Goal: Transaction & Acquisition: Book appointment/travel/reservation

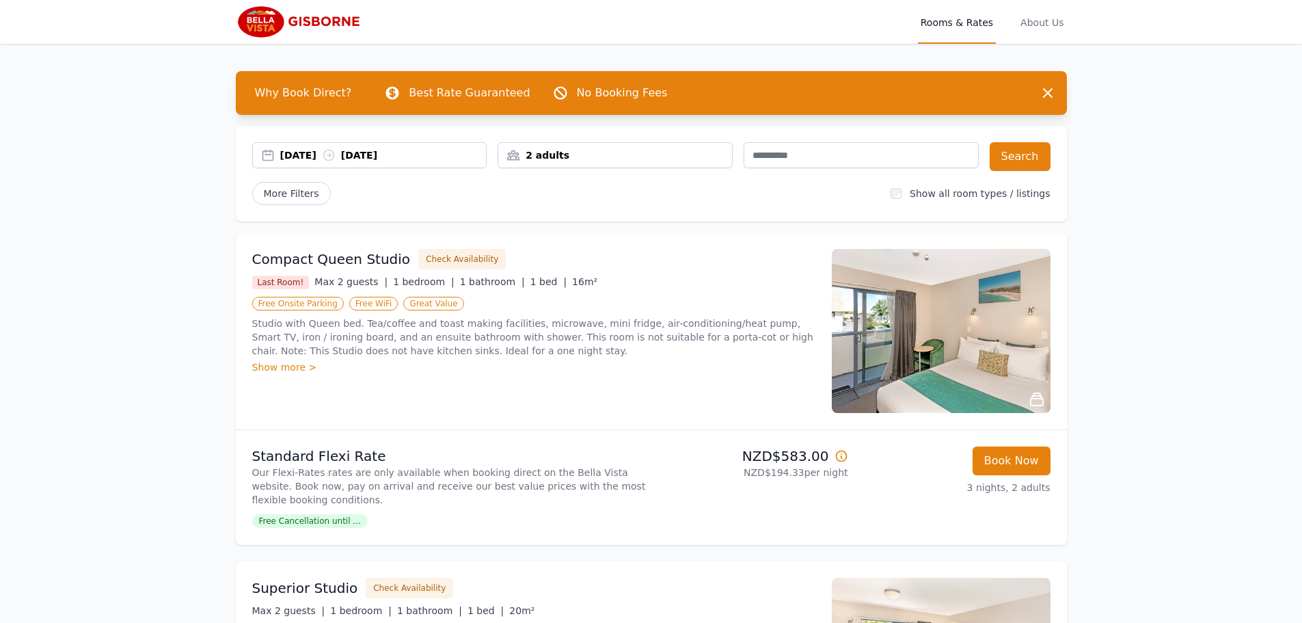
click at [292, 518] on span "Free Cancellation until ..." at bounding box center [310, 521] width 116 height 14
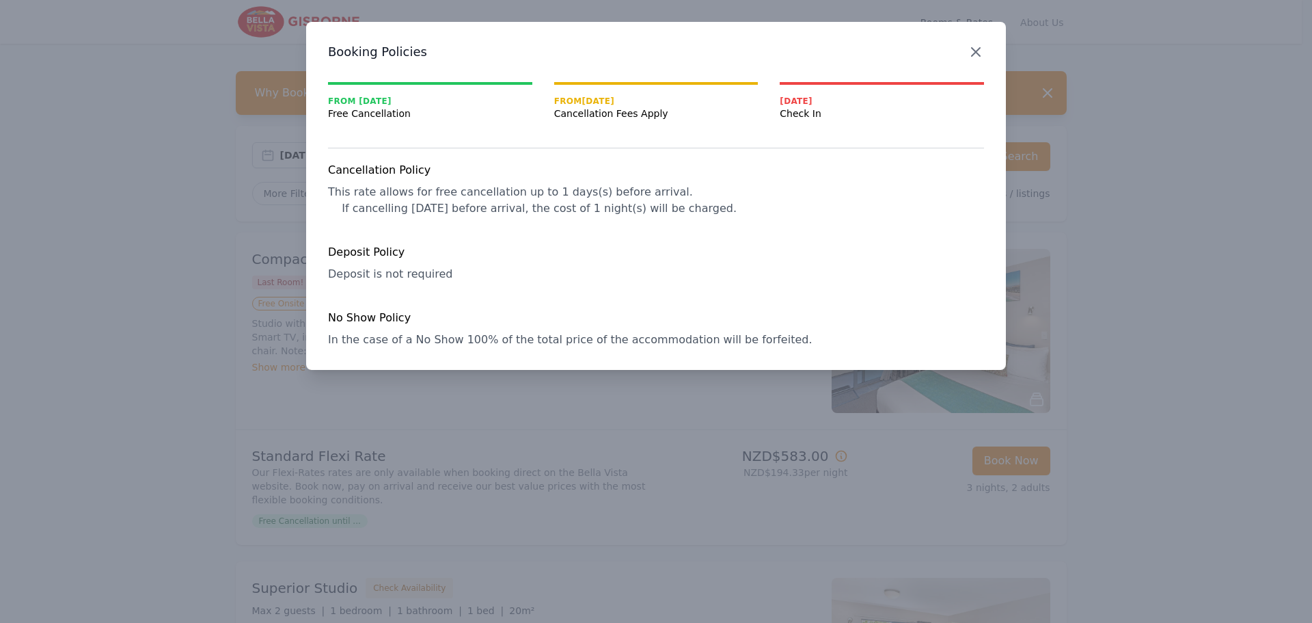
click at [975, 48] on icon "button" at bounding box center [976, 52] width 16 height 16
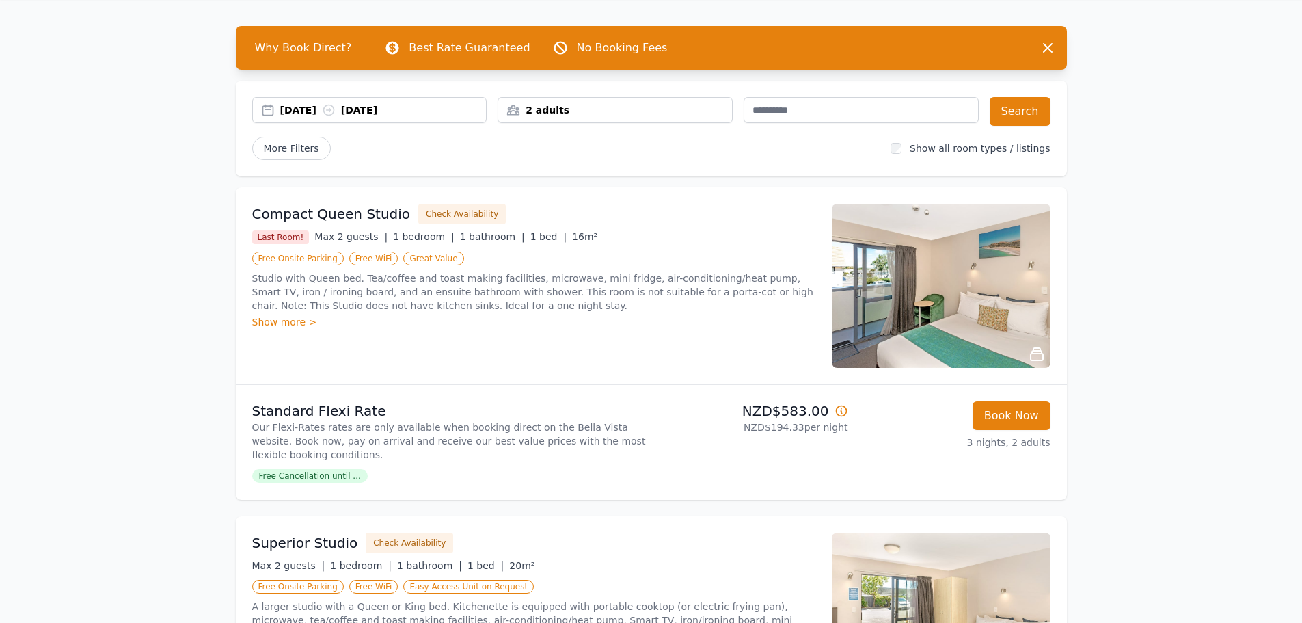
scroll to position [68, 0]
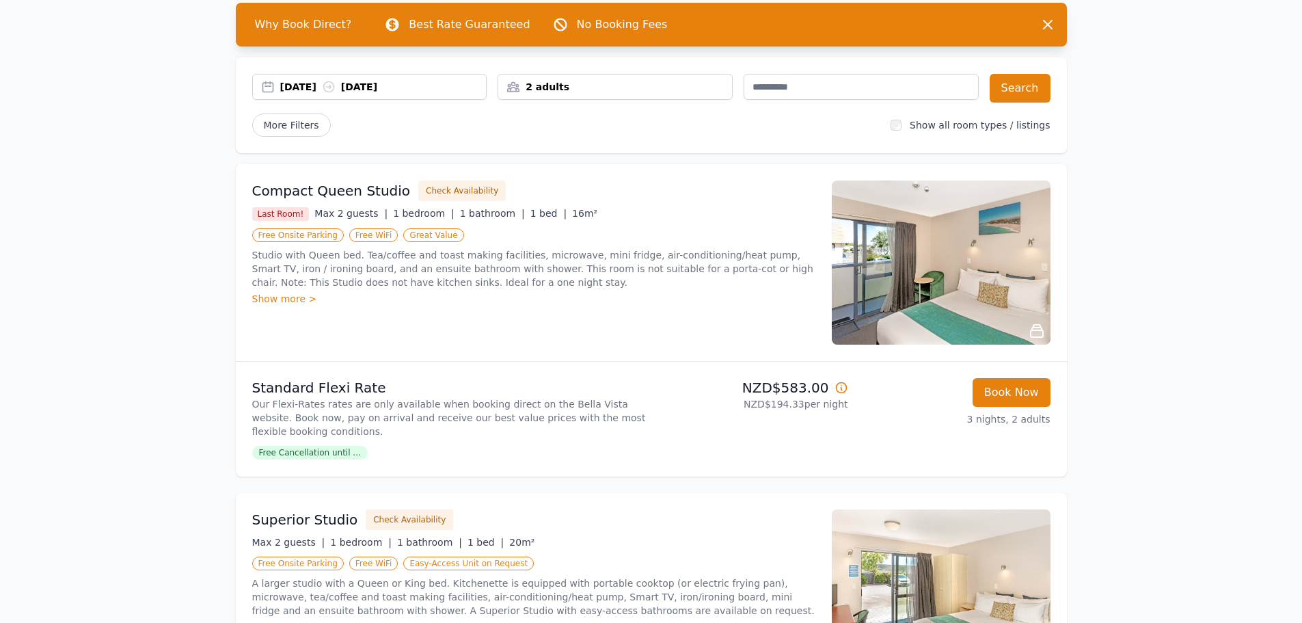
click at [281, 297] on div "Show more >" at bounding box center [533, 299] width 563 height 14
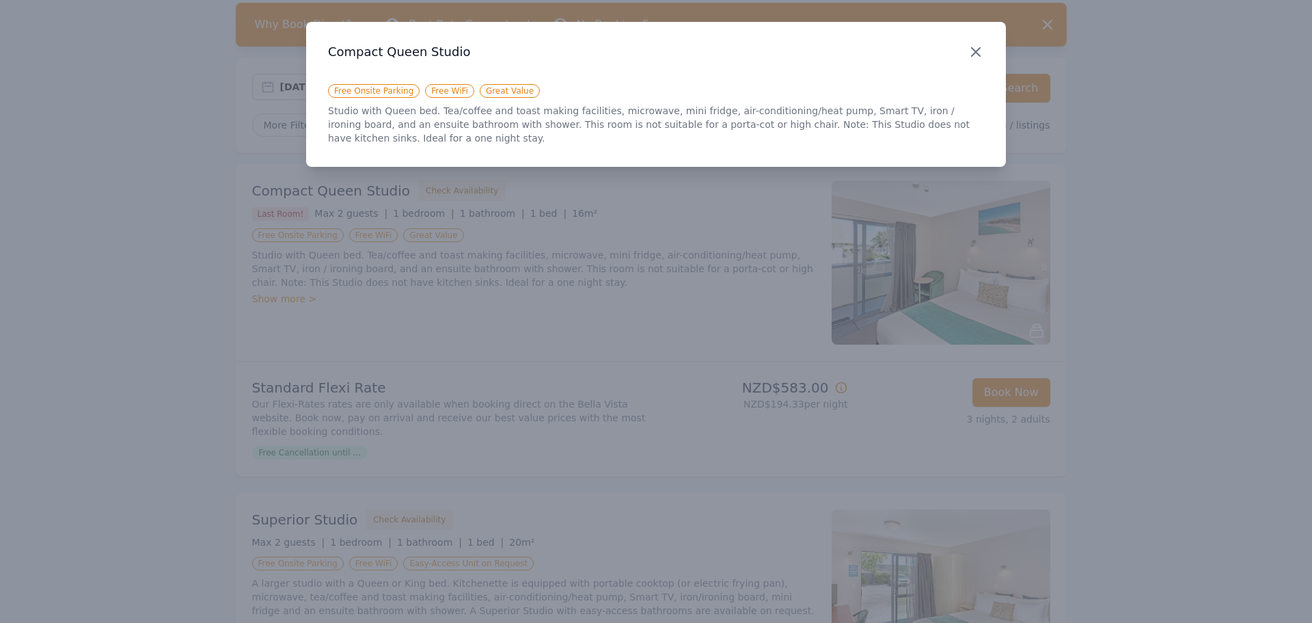
click at [977, 44] on icon "button" at bounding box center [976, 52] width 16 height 16
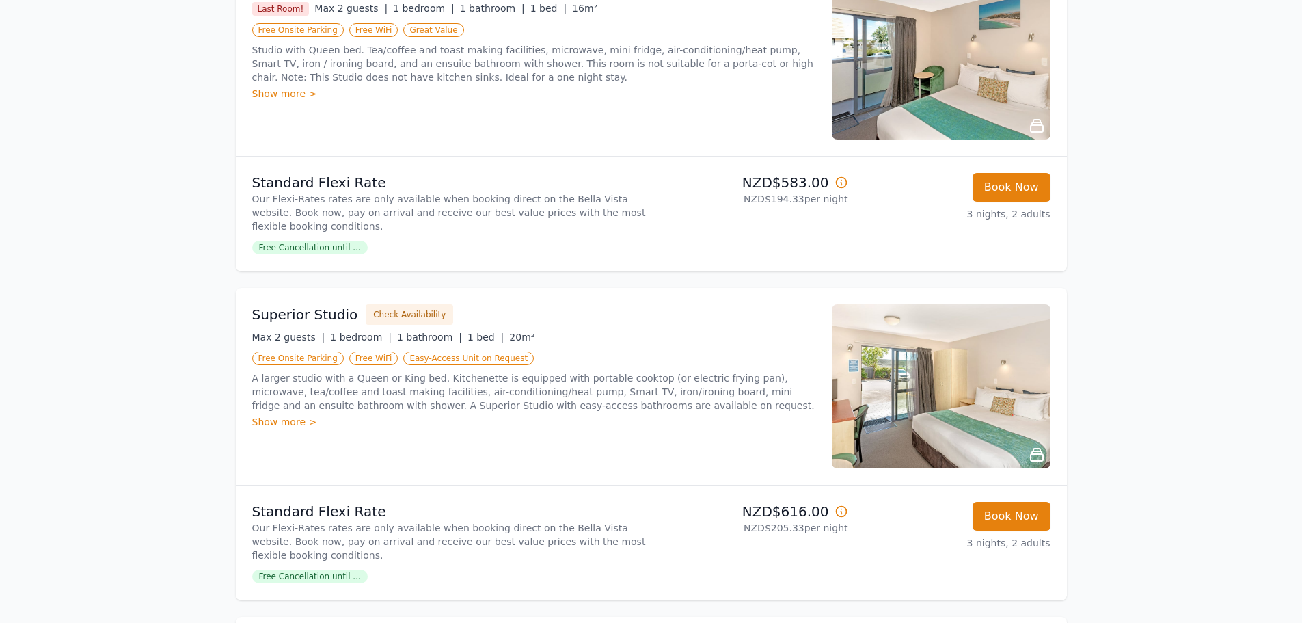
scroll to position [342, 0]
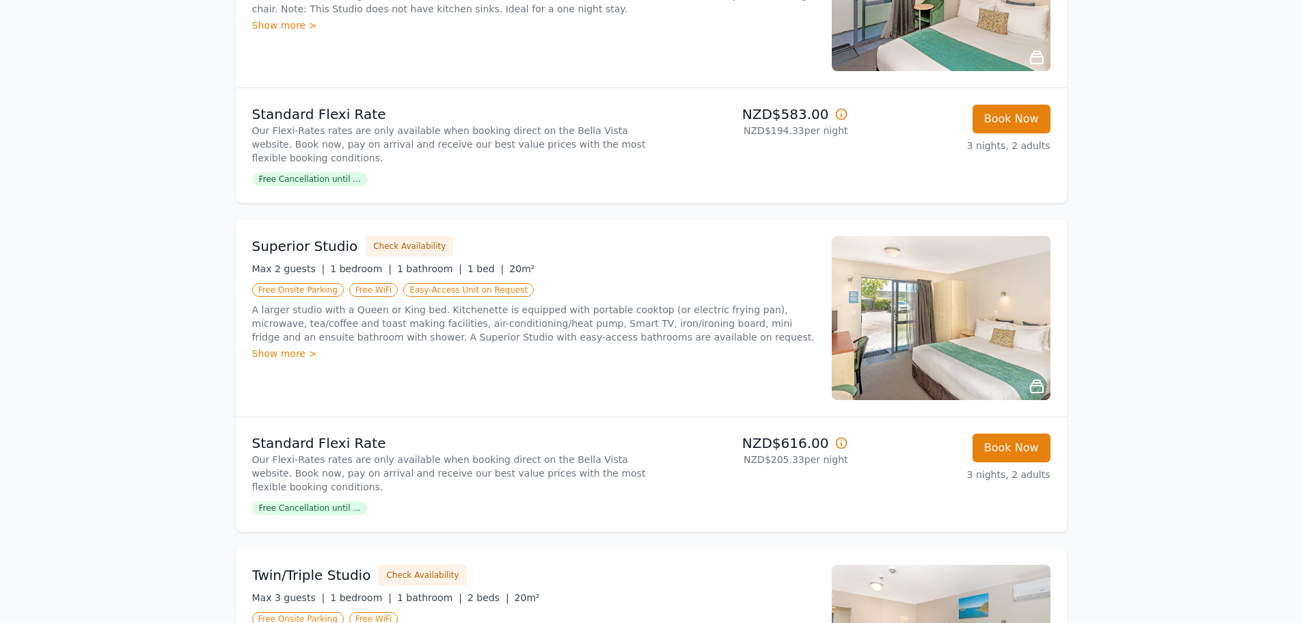
click at [273, 350] on div "Show more >" at bounding box center [533, 354] width 563 height 14
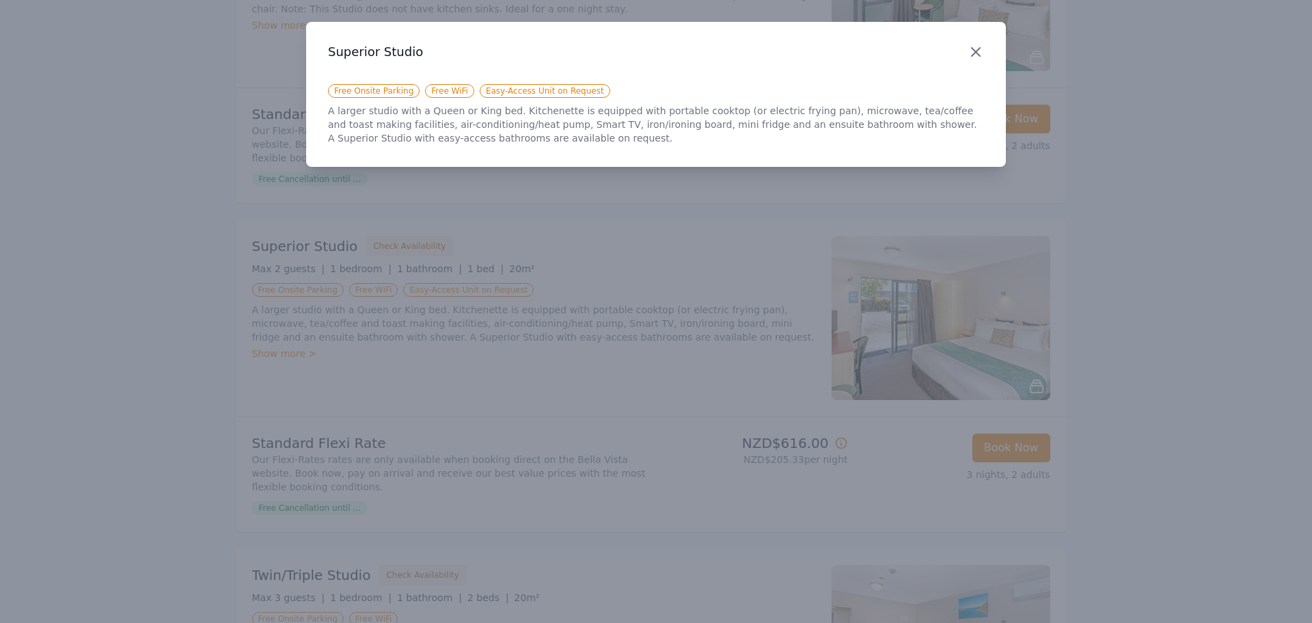
click at [975, 50] on icon "button" at bounding box center [976, 52] width 16 height 16
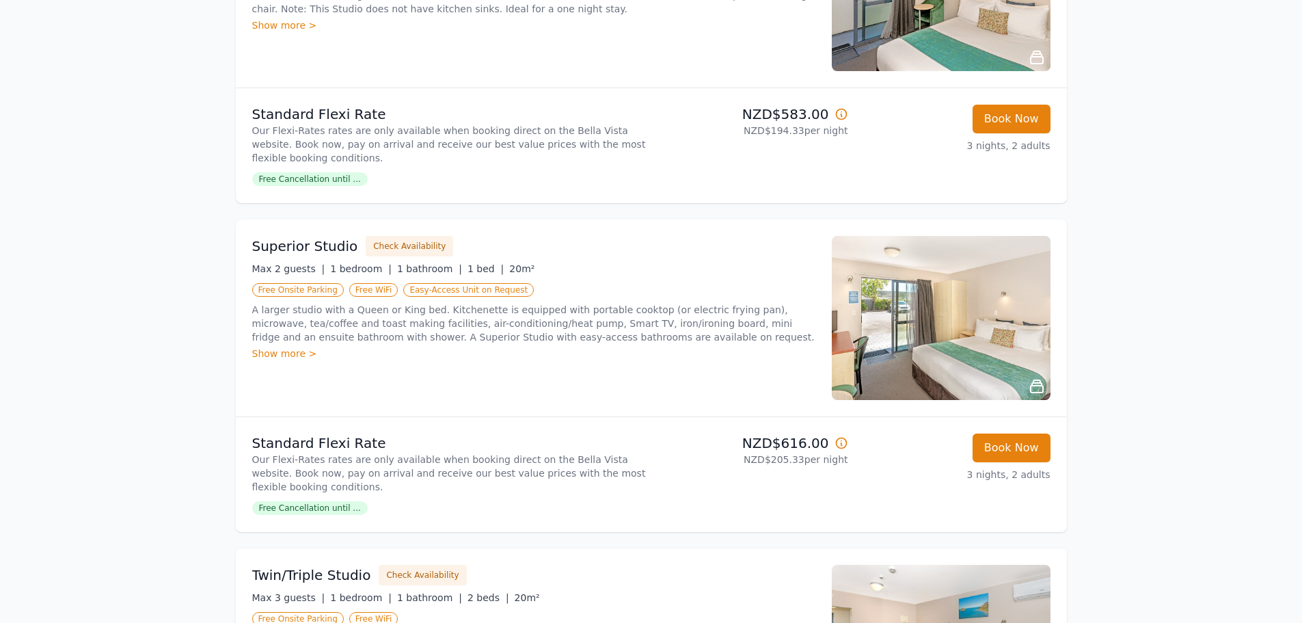
click at [890, 319] on img at bounding box center [941, 318] width 219 height 164
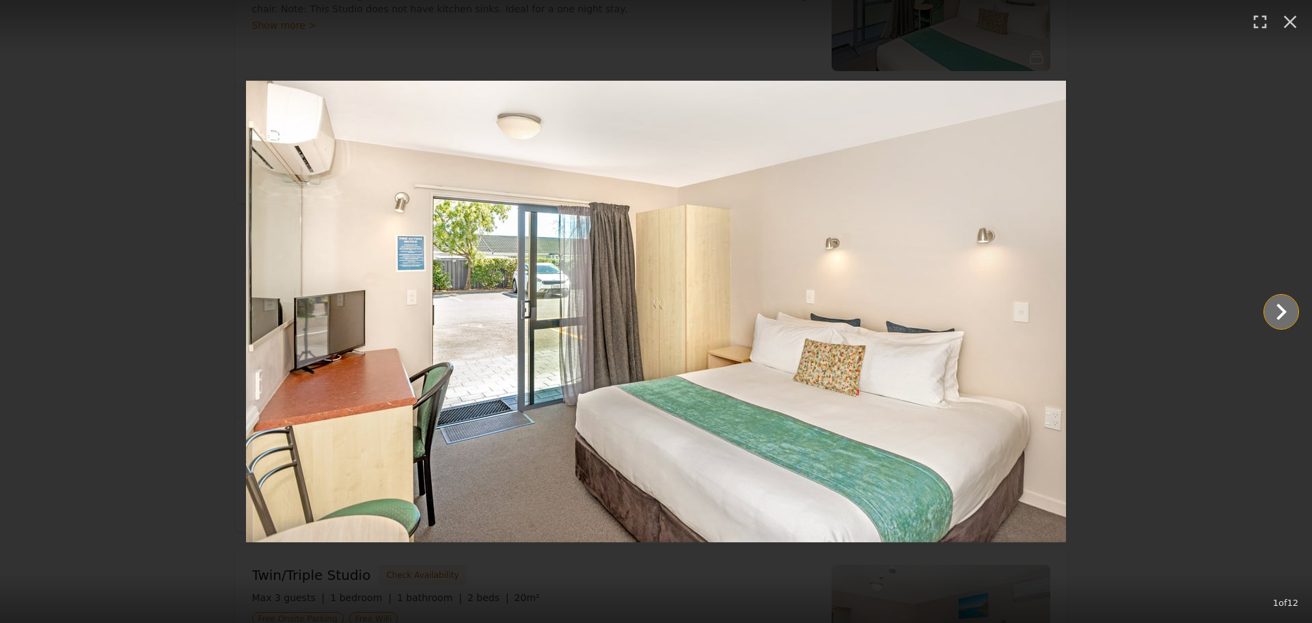
click at [1278, 304] on icon "Show slide 2 of 12" at bounding box center [1281, 311] width 33 height 33
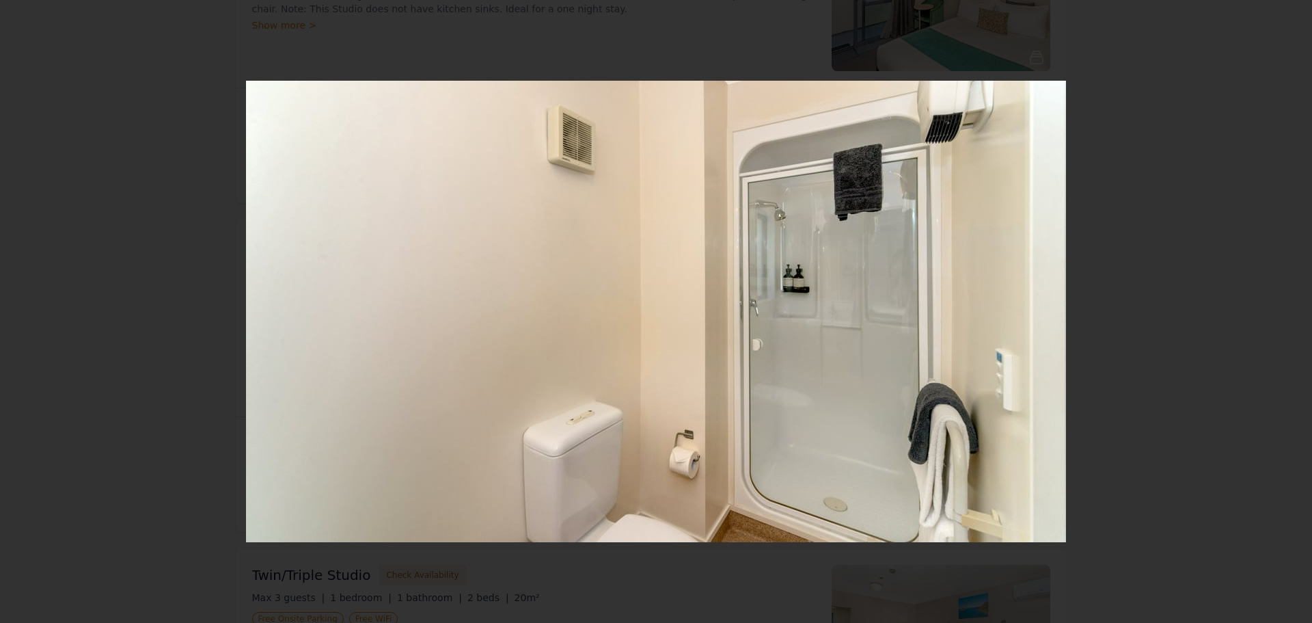
click at [1278, 304] on icon "Show slide 3 of 12" at bounding box center [1281, 311] width 33 height 33
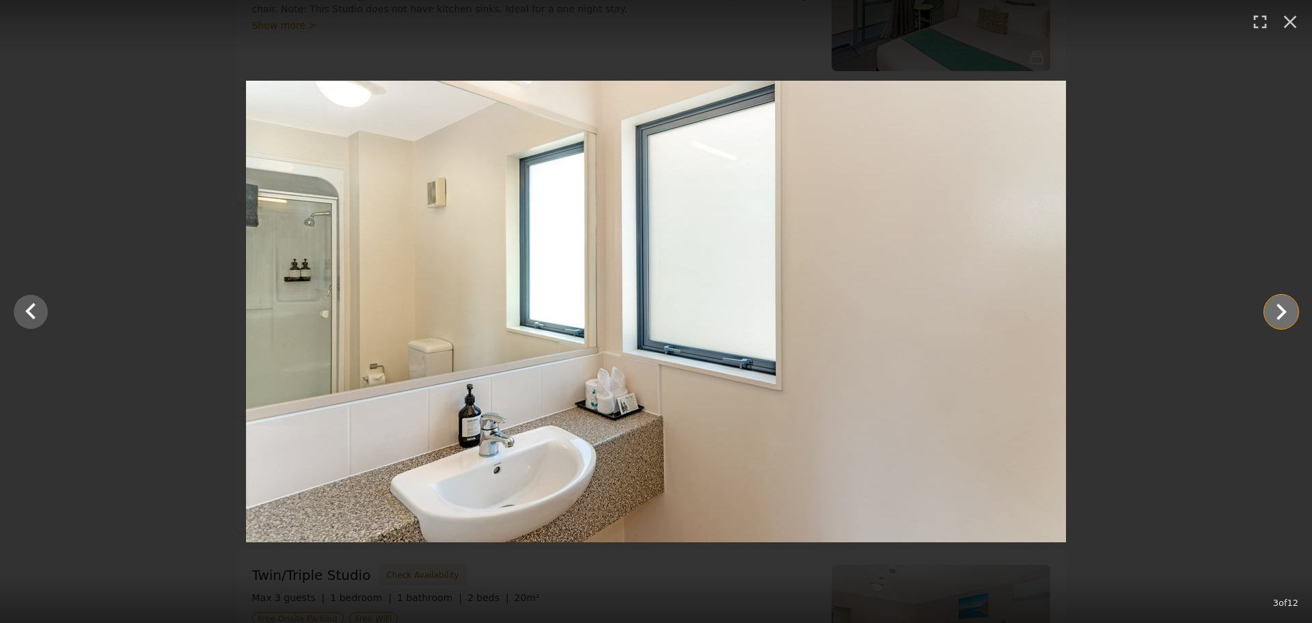
click at [1277, 304] on icon "Show slide 4 of 12" at bounding box center [1281, 311] width 33 height 33
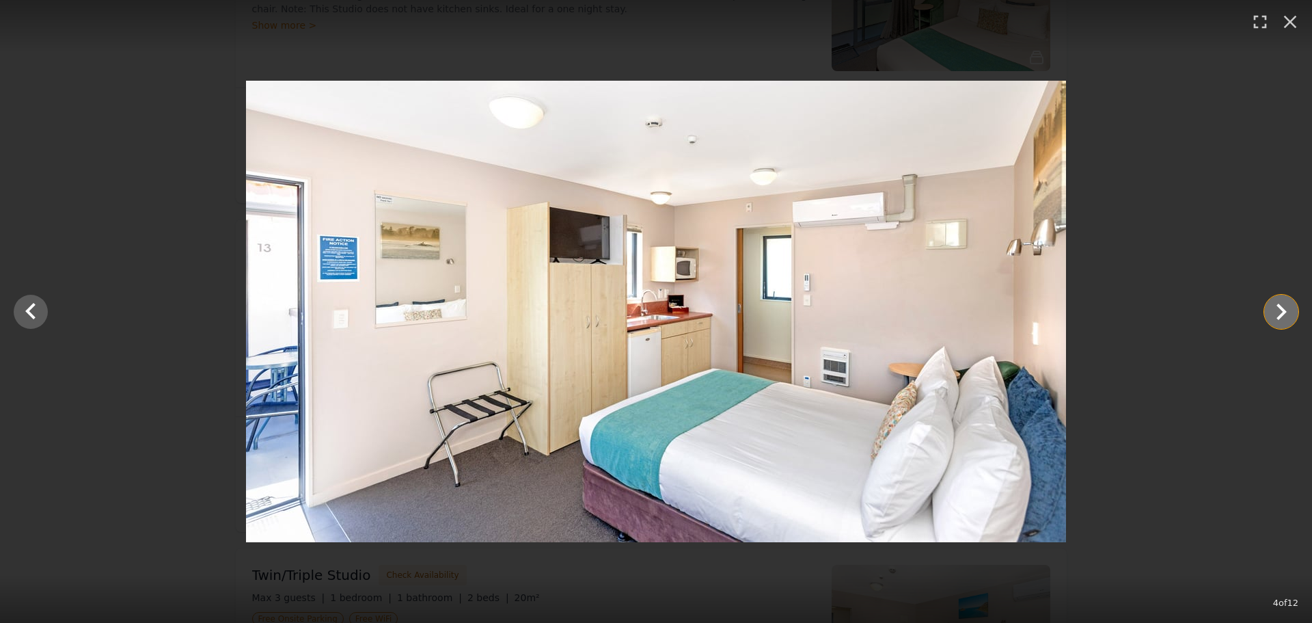
click at [1277, 304] on icon "Show slide 5 of 12" at bounding box center [1281, 311] width 33 height 33
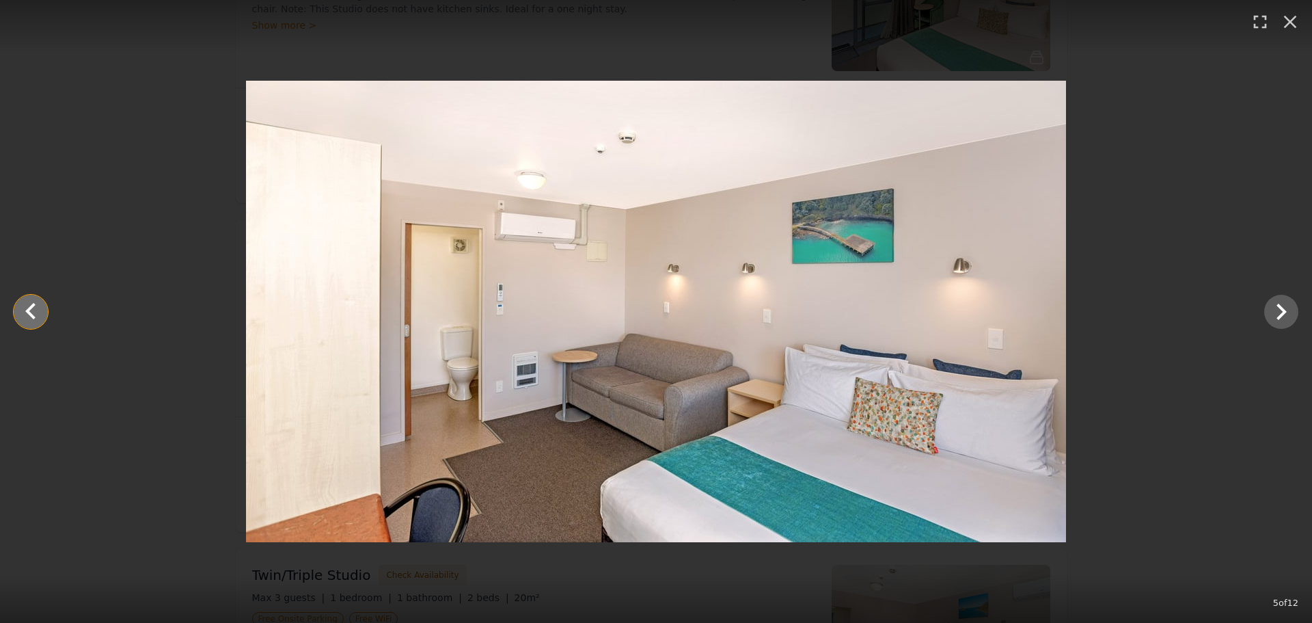
click at [31, 311] on icon "Show slide 4 of 12" at bounding box center [30, 311] width 33 height 33
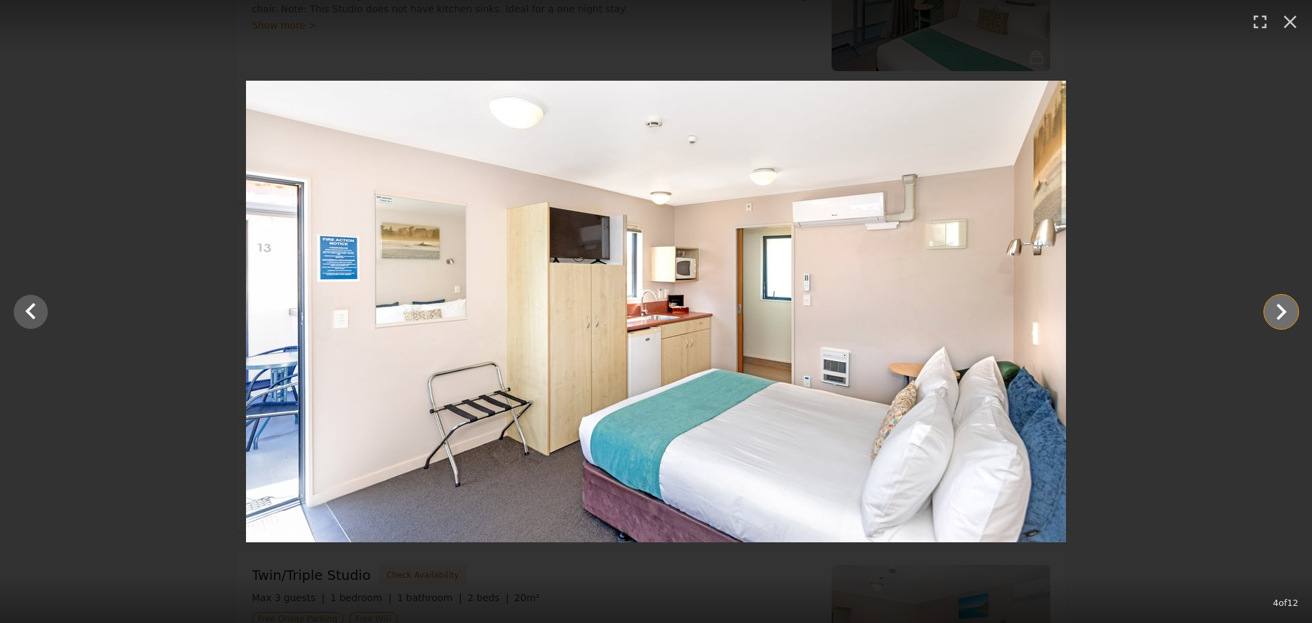
click at [1275, 304] on icon "Show slide 5 of 12" at bounding box center [1281, 311] width 33 height 33
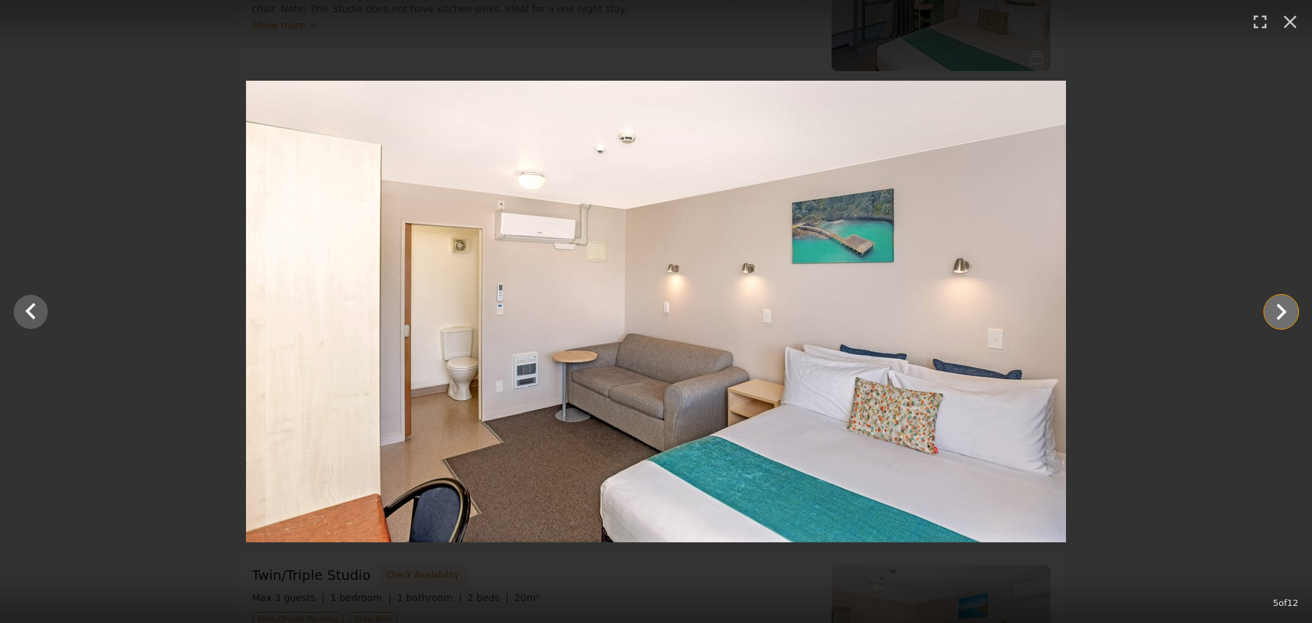
click at [1274, 305] on icon "Show slide 6 of 12" at bounding box center [1281, 311] width 33 height 33
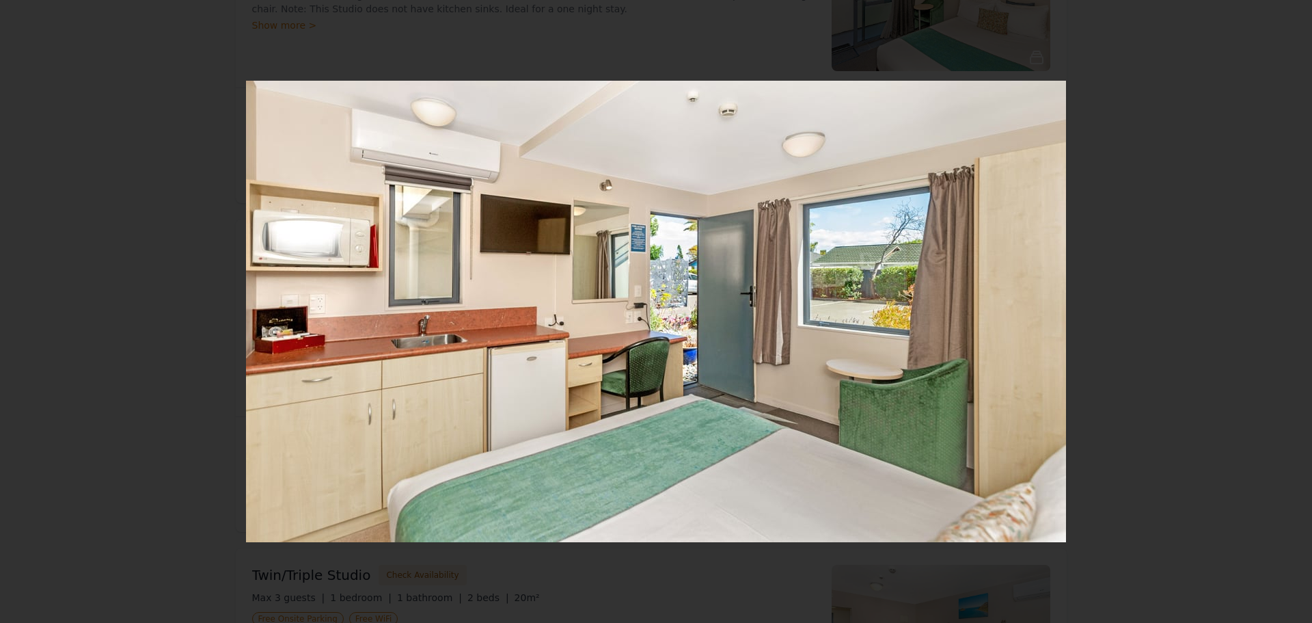
click at [1274, 305] on icon "Show slide 7 of 12" at bounding box center [1281, 311] width 33 height 33
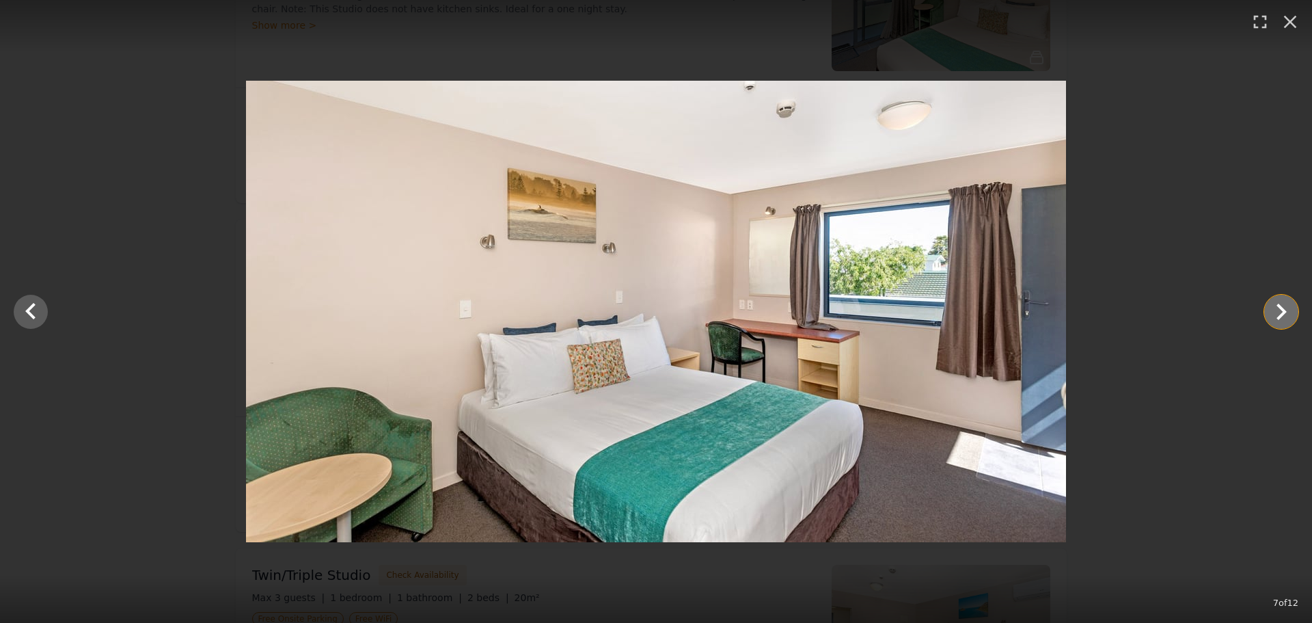
click at [1273, 306] on icon "Show slide 8 of 12" at bounding box center [1281, 311] width 33 height 33
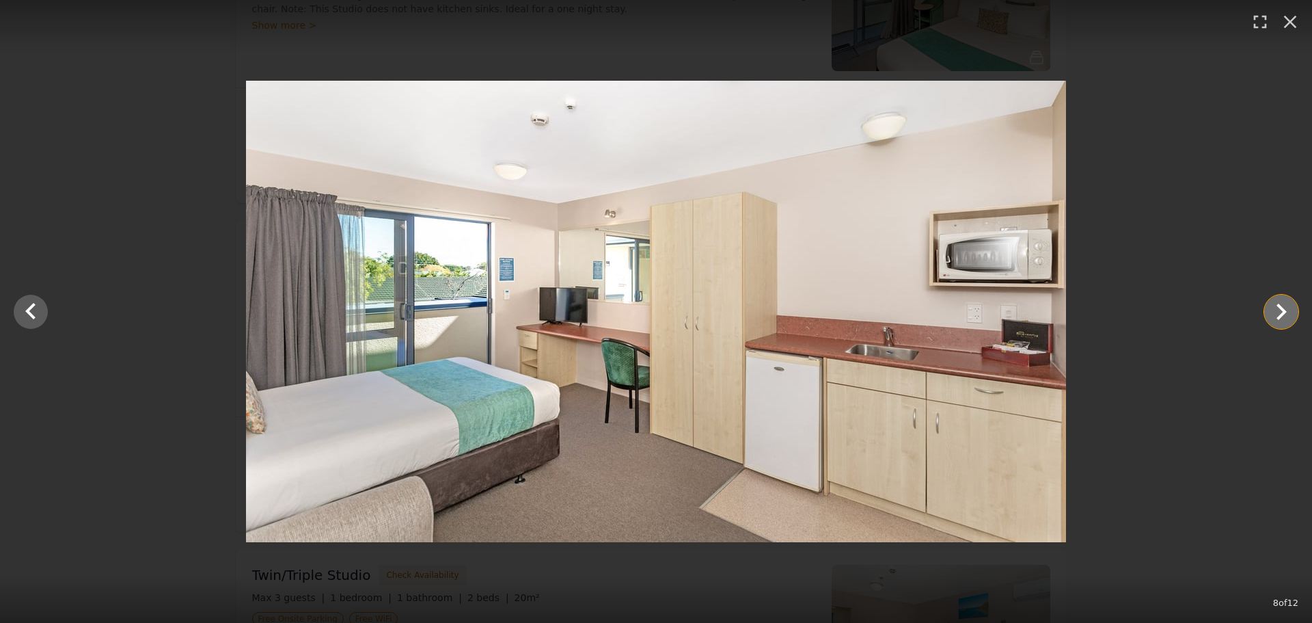
click at [1273, 306] on icon "Show slide 9 of 12" at bounding box center [1281, 311] width 33 height 33
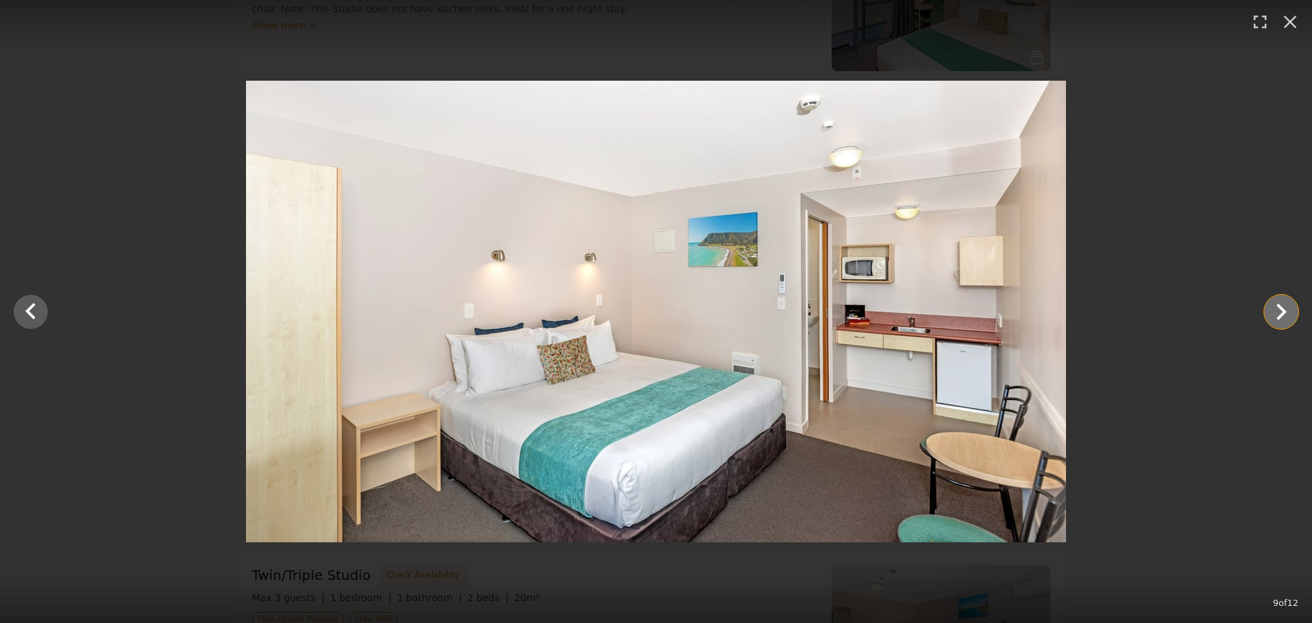
click at [1273, 306] on icon "Show slide 10 of 12" at bounding box center [1281, 311] width 33 height 33
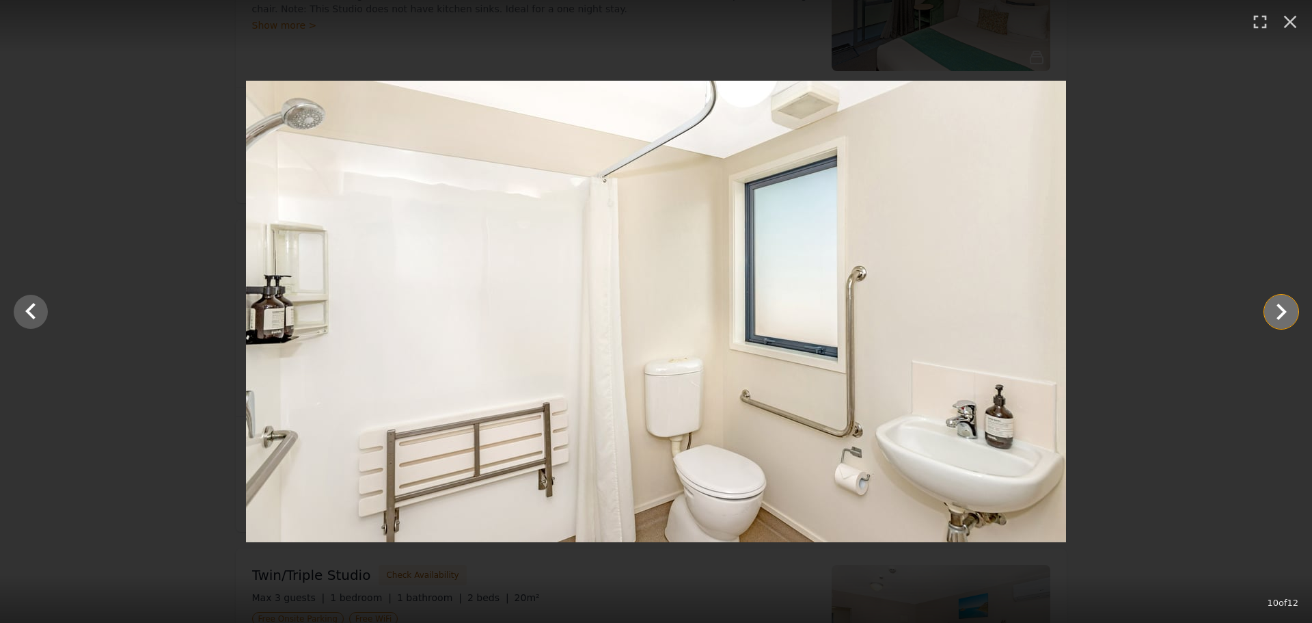
click at [1273, 306] on icon "Show slide 11 of 12" at bounding box center [1281, 311] width 33 height 33
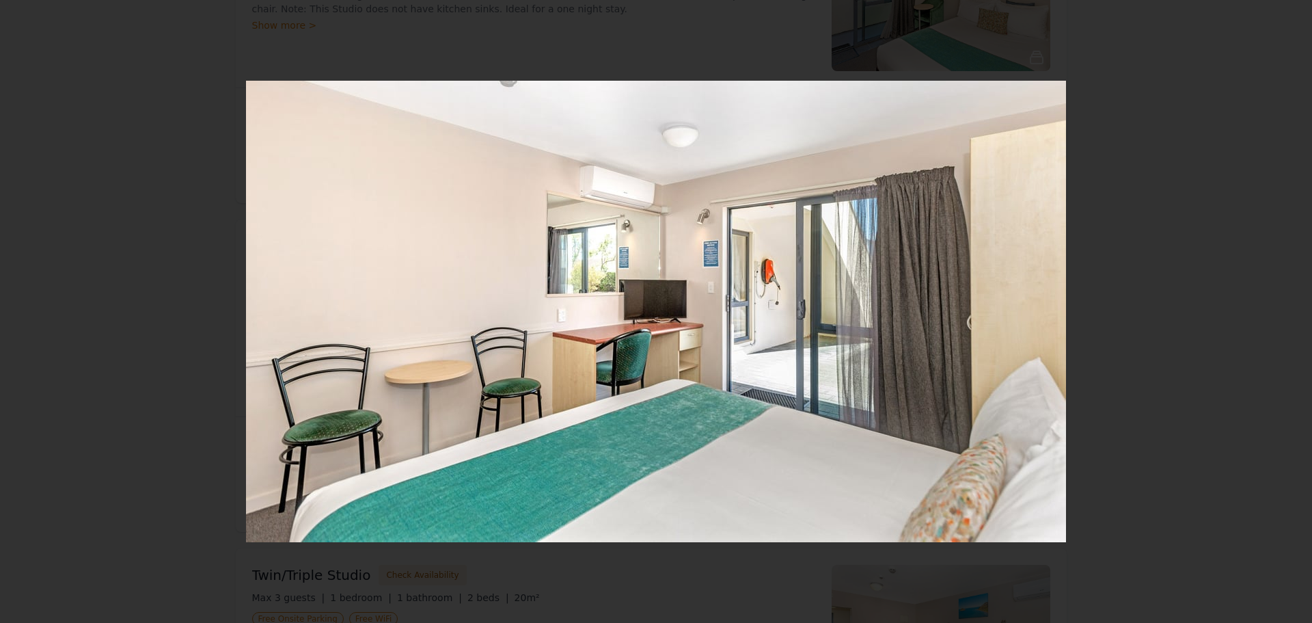
click at [1273, 306] on icon "Show slide 12 of 12" at bounding box center [1281, 311] width 33 height 33
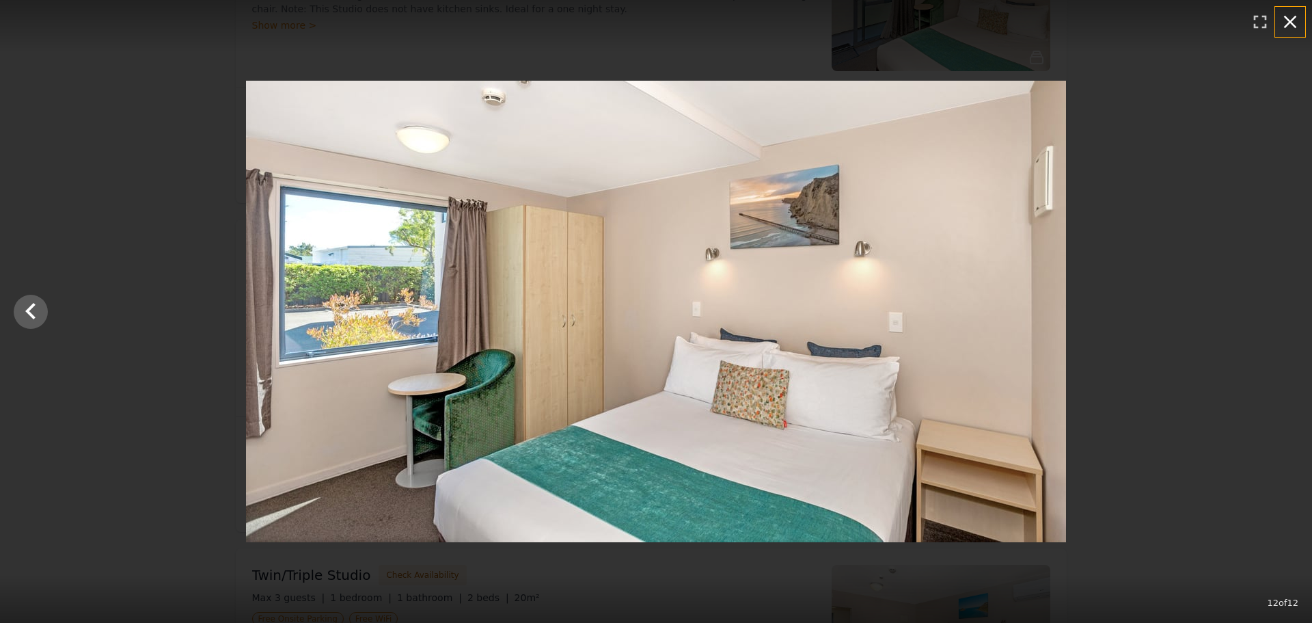
click at [1289, 14] on icon "button" at bounding box center [1291, 22] width 22 height 22
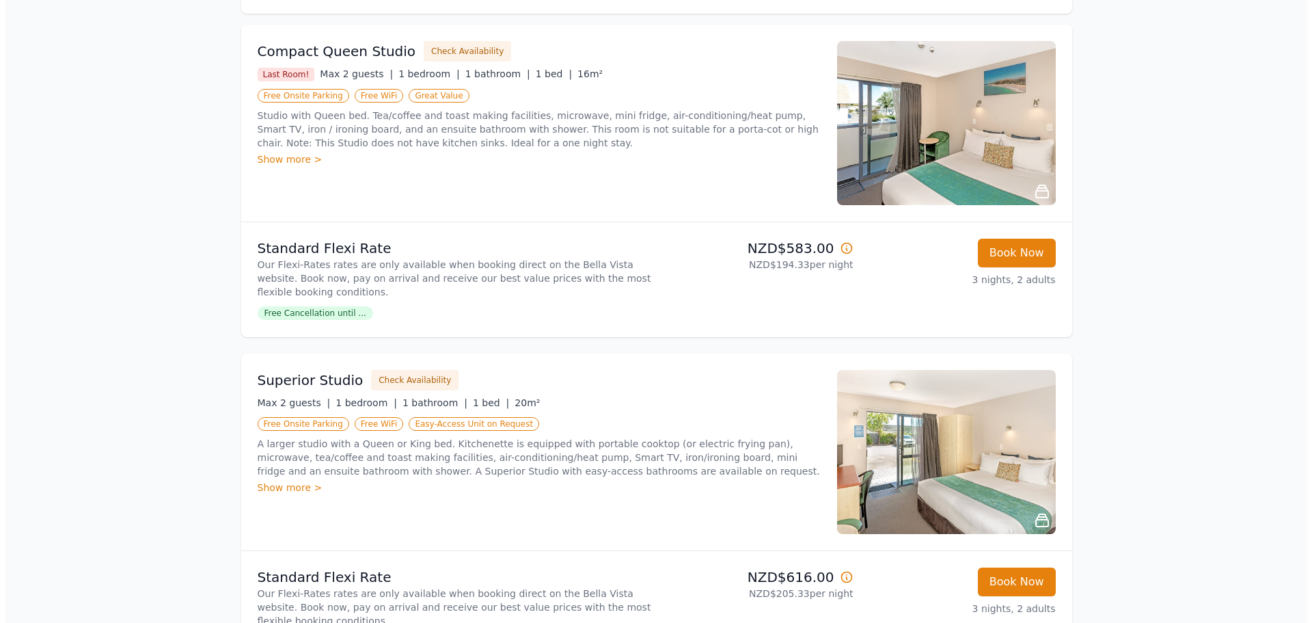
scroll to position [205, 0]
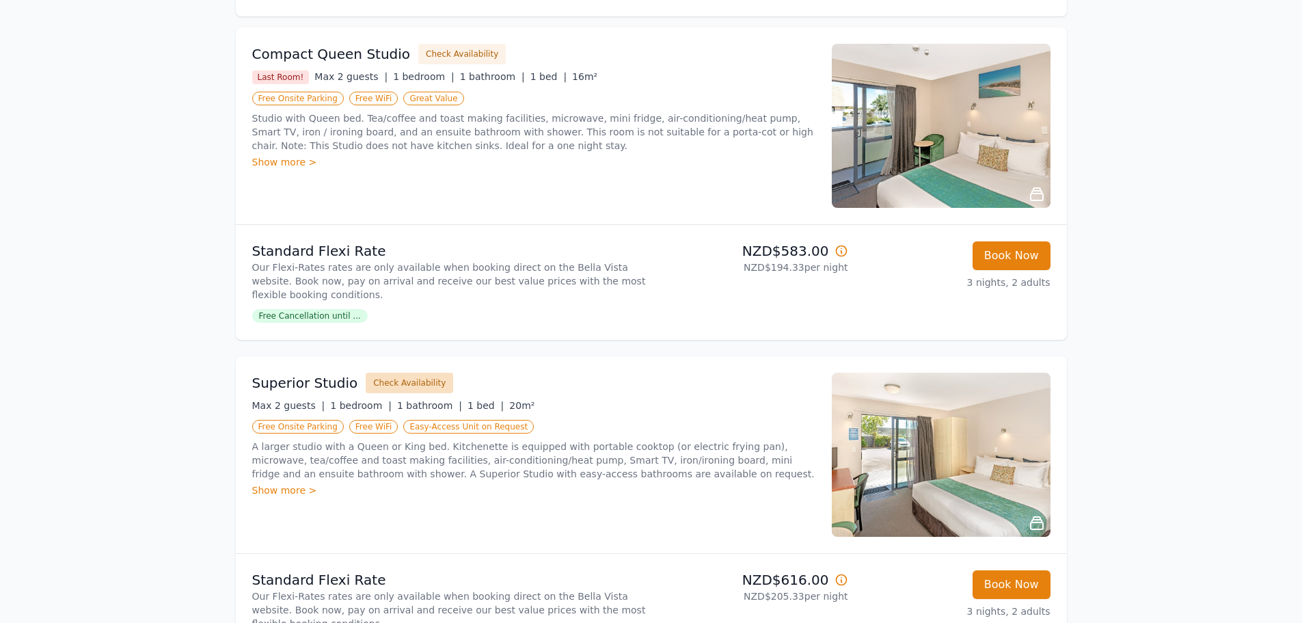
click at [388, 373] on button "Check Availability" at bounding box center [409, 383] width 87 height 21
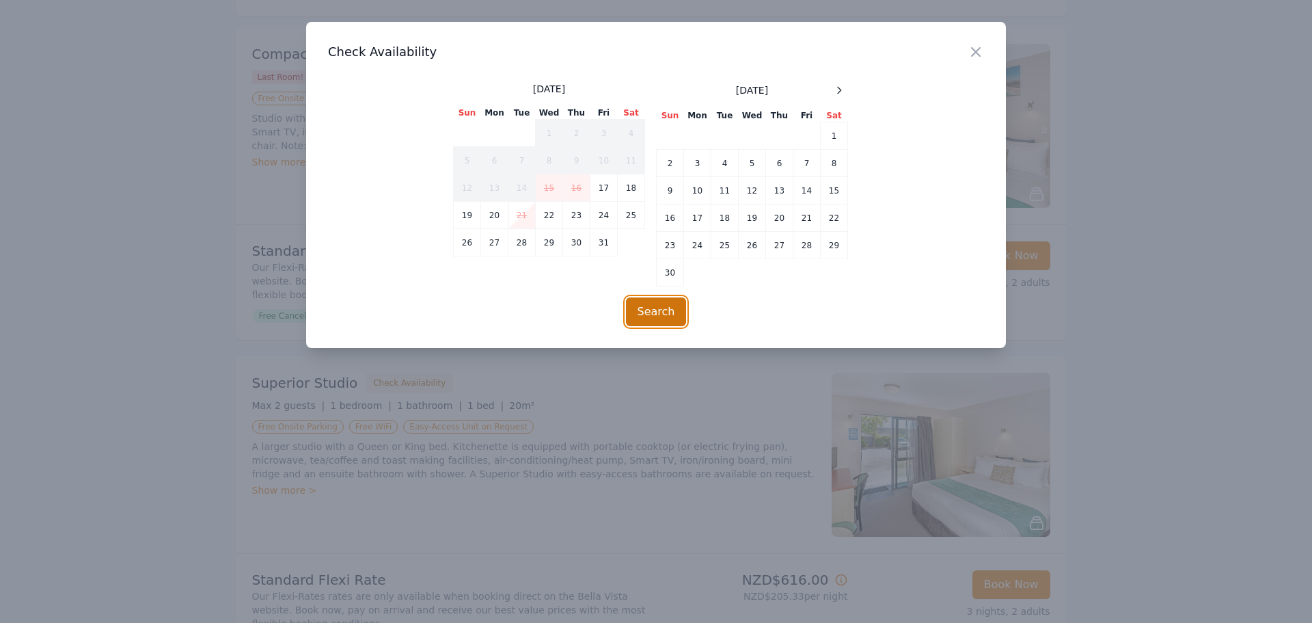
click at [659, 304] on button "Search" at bounding box center [656, 311] width 61 height 29
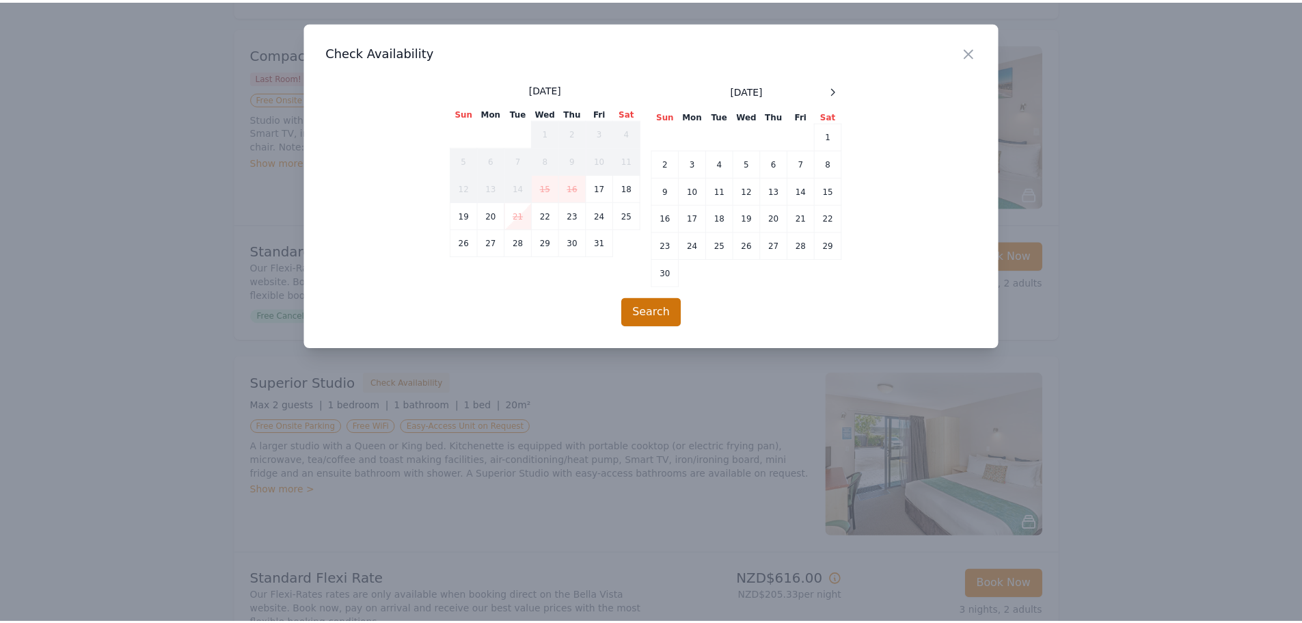
scroll to position [66, 0]
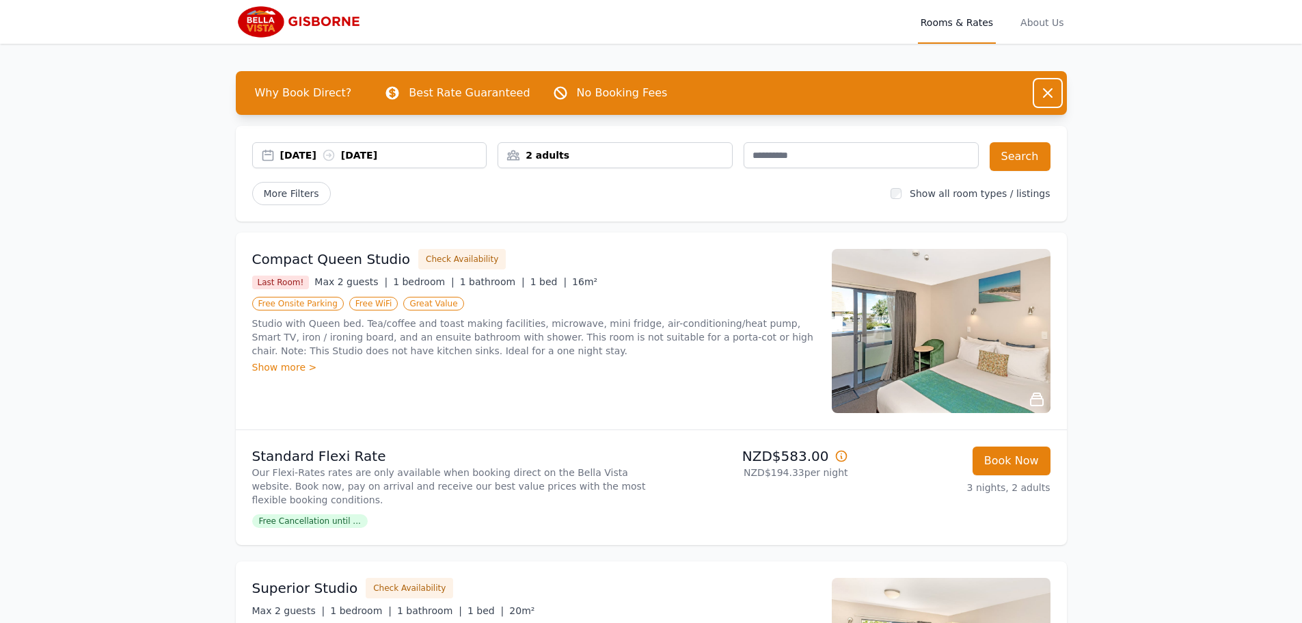
click at [1043, 85] on icon "button" at bounding box center [1048, 93] width 16 height 16
